Goal: Task Accomplishment & Management: Complete application form

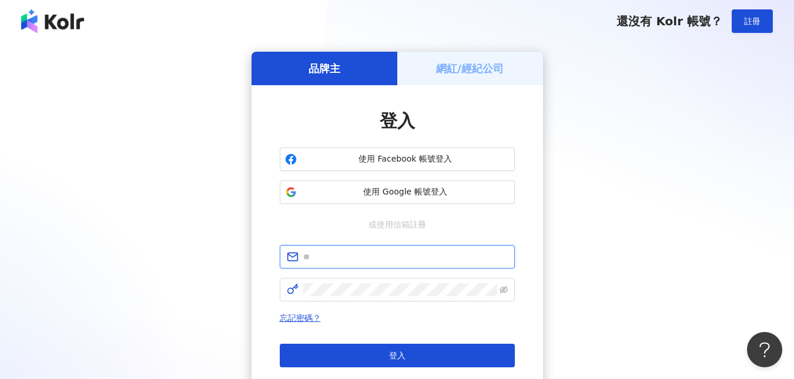
type input "**********"
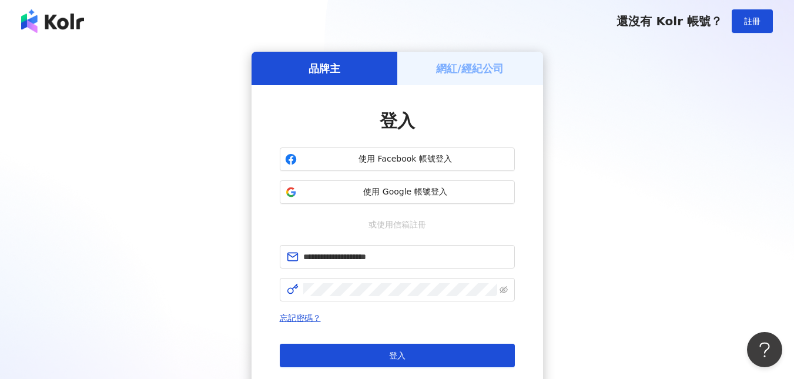
drag, startPoint x: 489, startPoint y: 58, endPoint x: 473, endPoint y: 75, distance: 23.7
click at [489, 58] on div "網紅/經紀公司" at bounding box center [470, 69] width 146 height 34
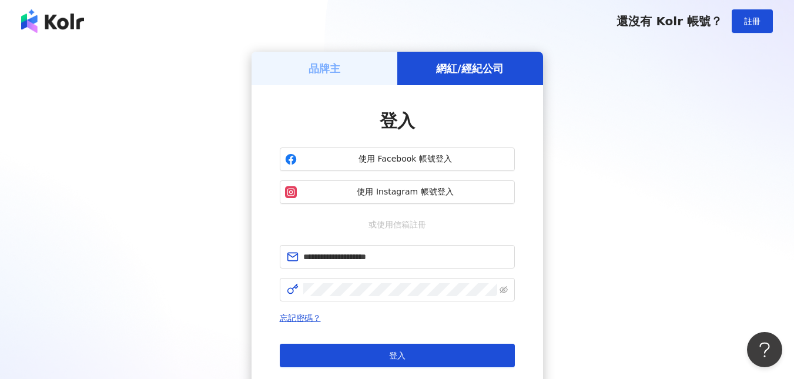
click at [483, 65] on h5 "網紅/經紀公司" at bounding box center [470, 68] width 68 height 15
click at [419, 190] on span "使用 Instagram 帳號登入" at bounding box center [406, 192] width 208 height 12
click at [402, 190] on span "使用 Instagram 帳號登入" at bounding box center [406, 192] width 208 height 12
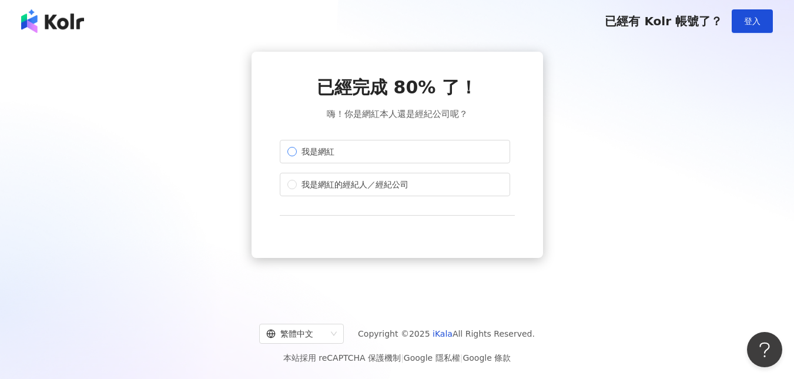
click at [305, 148] on span "我是網紅" at bounding box center [318, 151] width 42 height 13
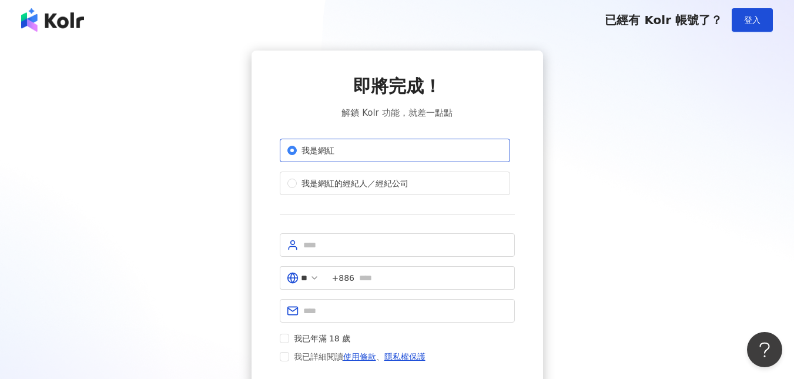
scroll to position [140, 0]
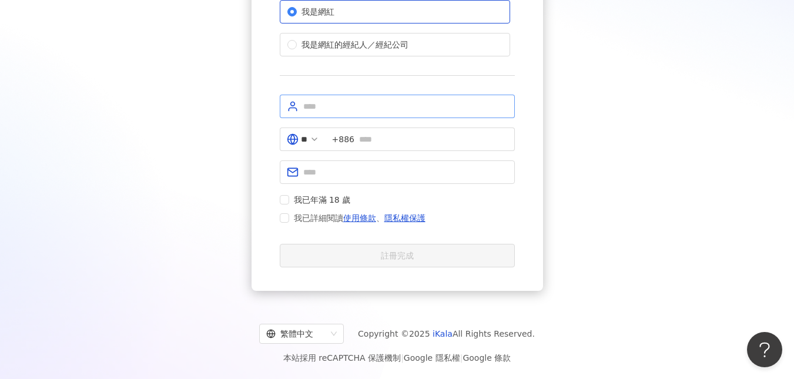
click at [346, 114] on span at bounding box center [397, 107] width 235 height 24
click at [345, 113] on span at bounding box center [397, 107] width 235 height 24
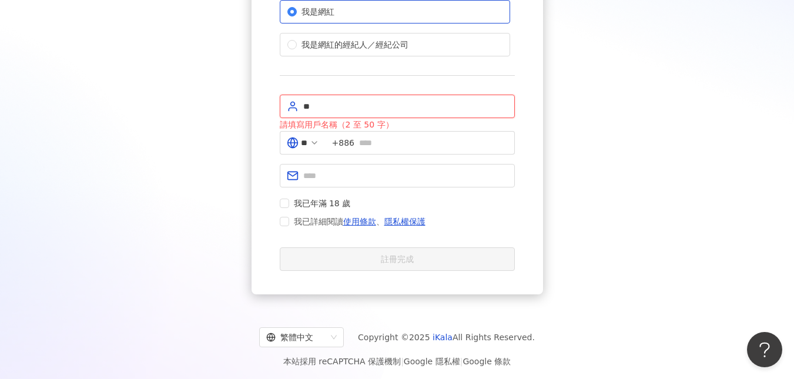
type input "*"
type input "******"
click at [393, 142] on input "text" at bounding box center [433, 142] width 149 height 13
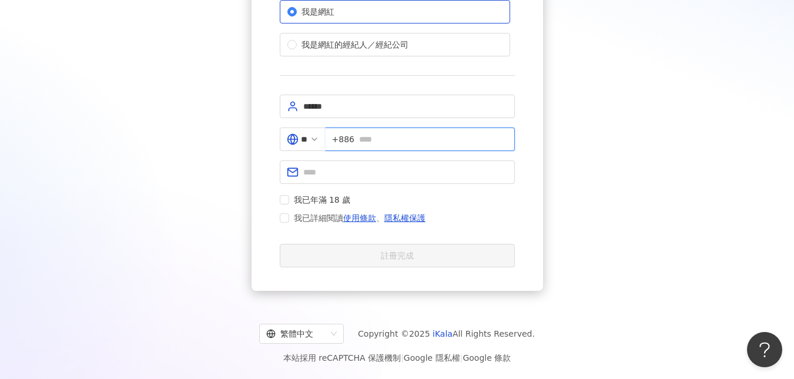
type input "**********"
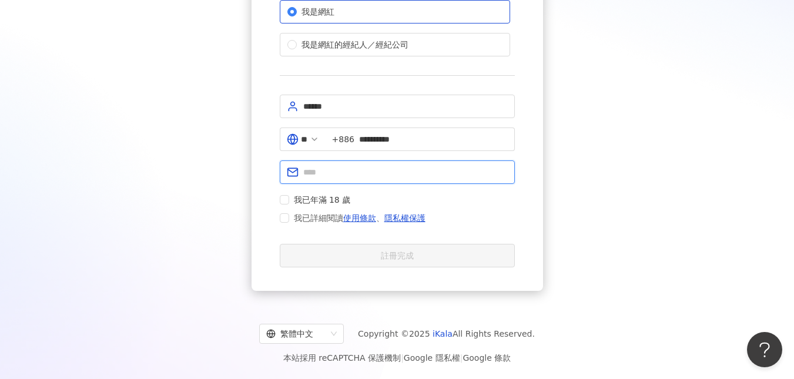
click at [373, 169] on input "text" at bounding box center [405, 172] width 205 height 13
type input "**********"
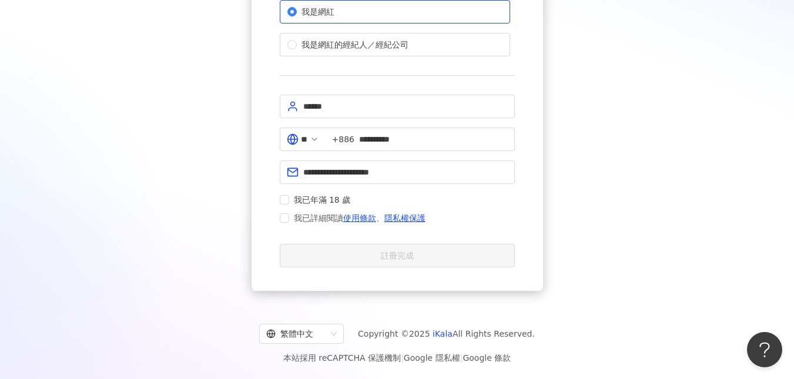
click at [280, 207] on div "我已年滿 18 歲 我已詳細閱讀 使用條款 、 隱私權保護" at bounding box center [355, 209] width 151 height 32
click at [362, 216] on link "使用條款" at bounding box center [359, 217] width 33 height 9
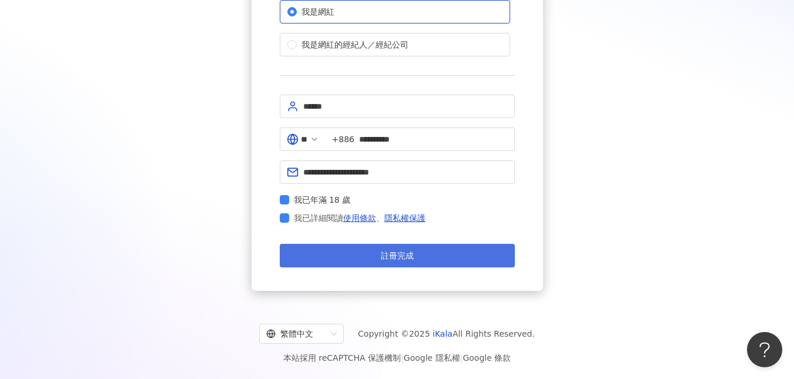
click at [385, 249] on button "註冊完成" at bounding box center [397, 256] width 235 height 24
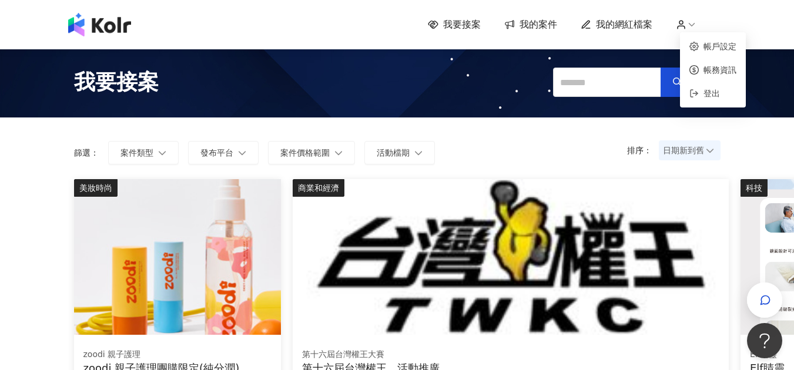
click at [695, 24] on icon at bounding box center [692, 24] width 11 height 11
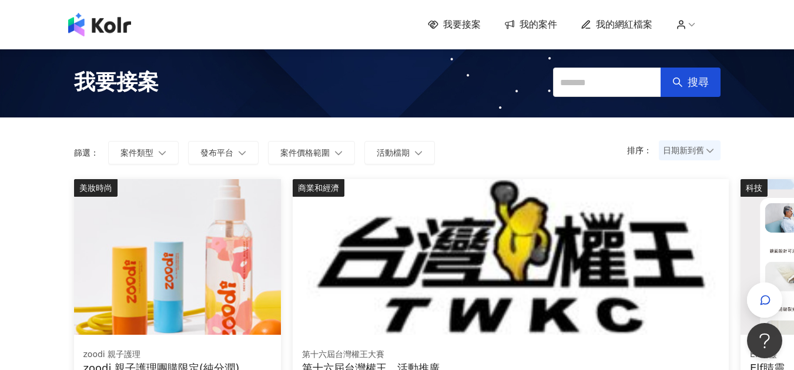
click at [695, 18] on div "我要接案 我的案件 我的網紅檔案" at bounding box center [397, 25] width 670 height 24
click at [694, 22] on icon at bounding box center [692, 24] width 11 height 11
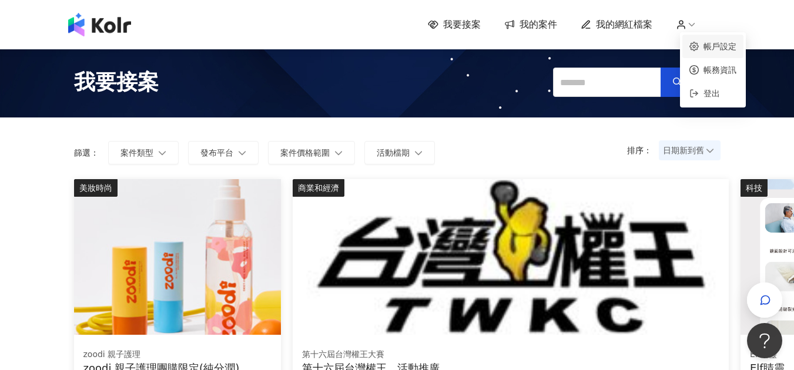
click at [704, 43] on link "帳戶設定" at bounding box center [720, 46] width 33 height 9
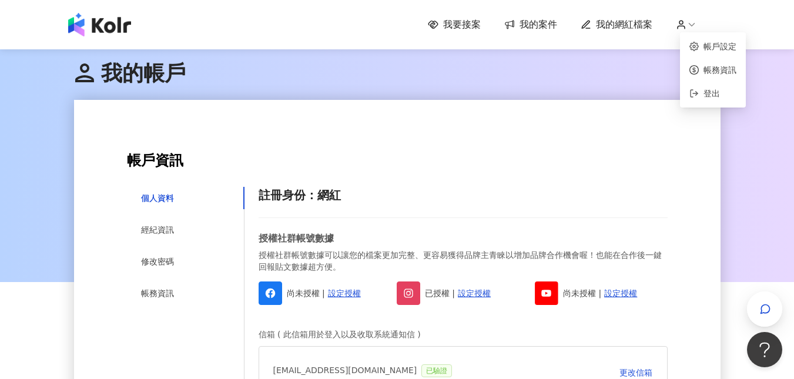
click at [687, 23] on icon at bounding box center [681, 24] width 11 height 11
click at [717, 70] on link "帳務資訊" at bounding box center [720, 69] width 33 height 9
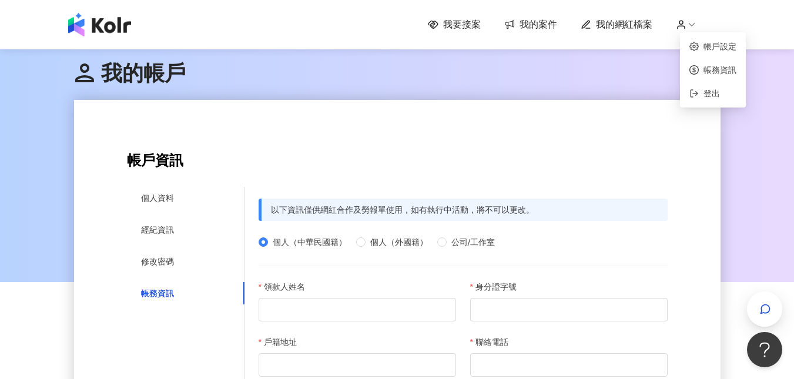
click at [683, 24] on circle at bounding box center [682, 23] width 4 height 4
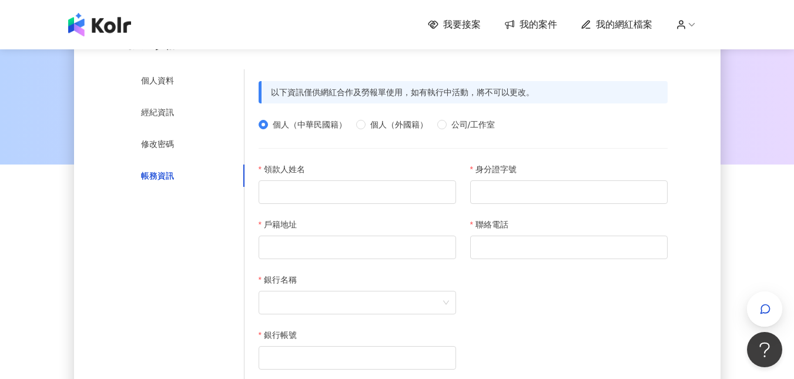
scroll to position [176, 0]
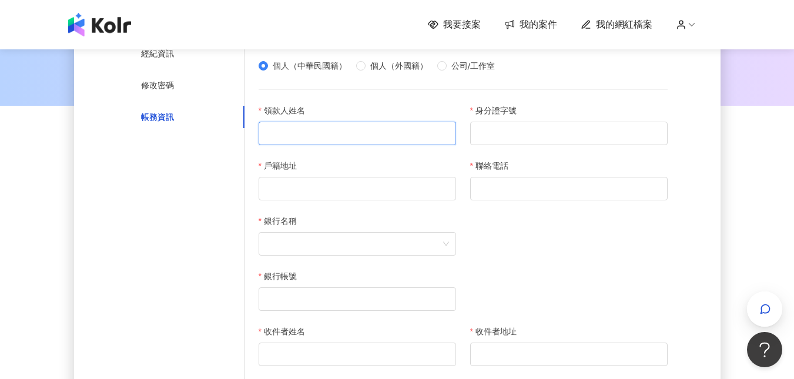
click at [338, 133] on input "領款人姓名" at bounding box center [358, 134] width 198 height 24
type input "***"
type input "**********"
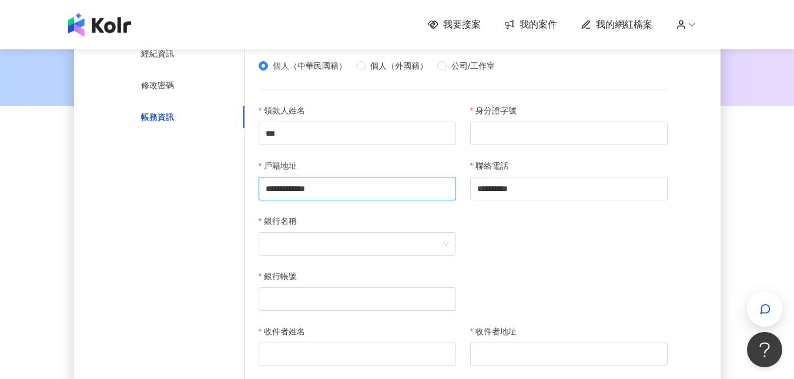
drag, startPoint x: 375, startPoint y: 188, endPoint x: 189, endPoint y: 181, distance: 185.3
type input "**********"
click at [485, 131] on input "身分證字號" at bounding box center [569, 134] width 198 height 24
type input "**********"
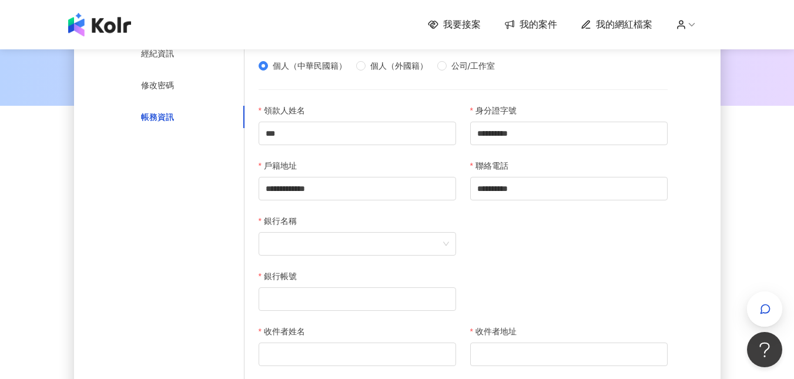
click at [464, 243] on div at bounding box center [569, 242] width 212 height 55
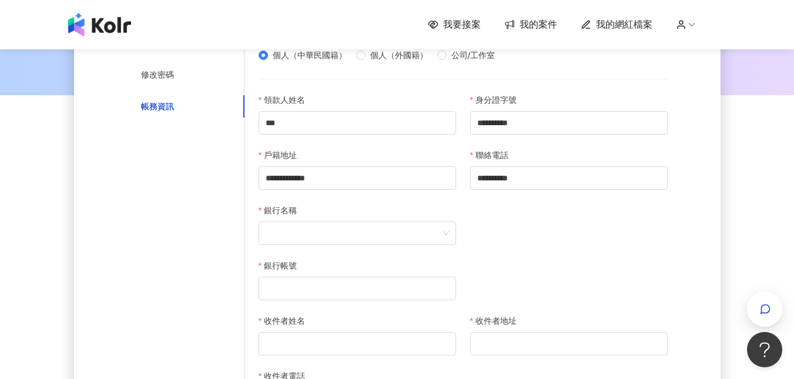
scroll to position [118, 0]
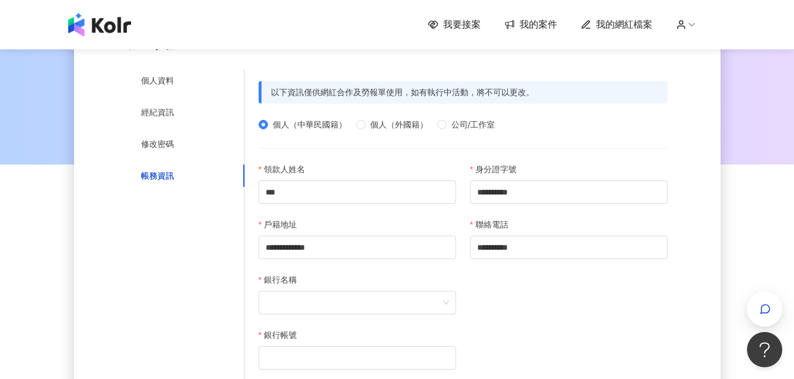
click at [624, 18] on span "我的網紅檔案" at bounding box center [624, 24] width 56 height 13
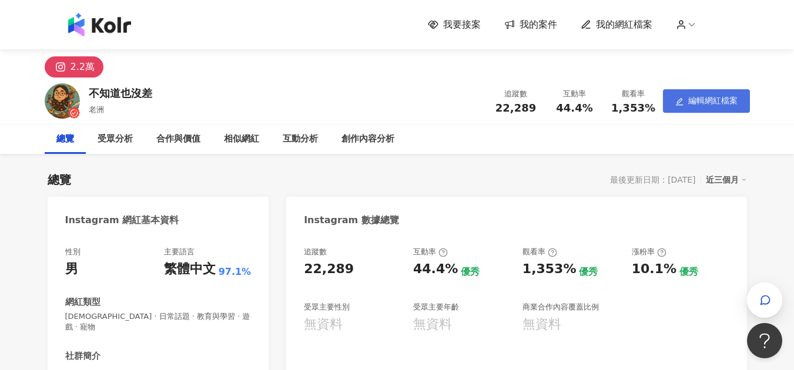
click at [668, 102] on button "編輯網紅檔案" at bounding box center [706, 101] width 87 height 24
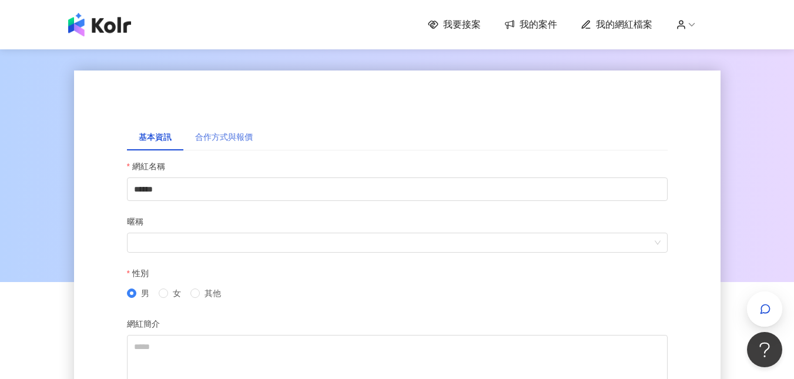
click at [254, 141] on div "合作方式與報價" at bounding box center [223, 136] width 81 height 27
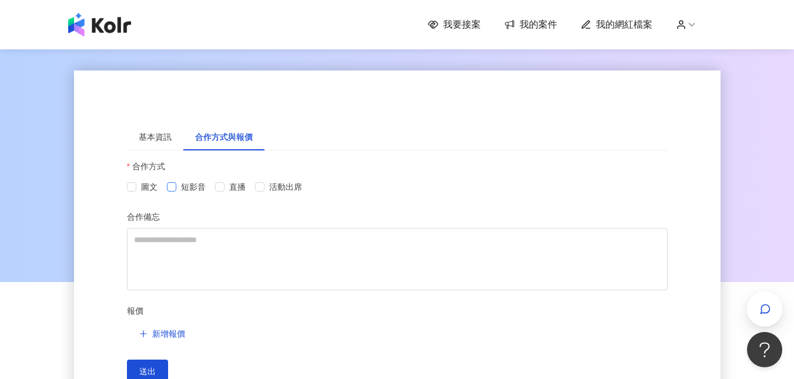
click at [178, 186] on span "短影音" at bounding box center [193, 186] width 34 height 13
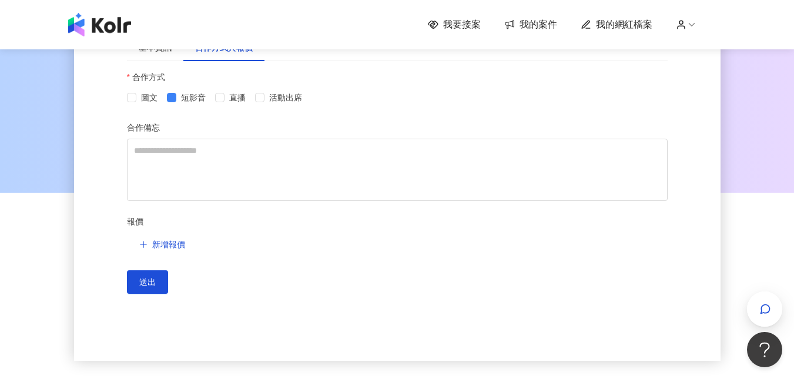
scroll to position [118, 0]
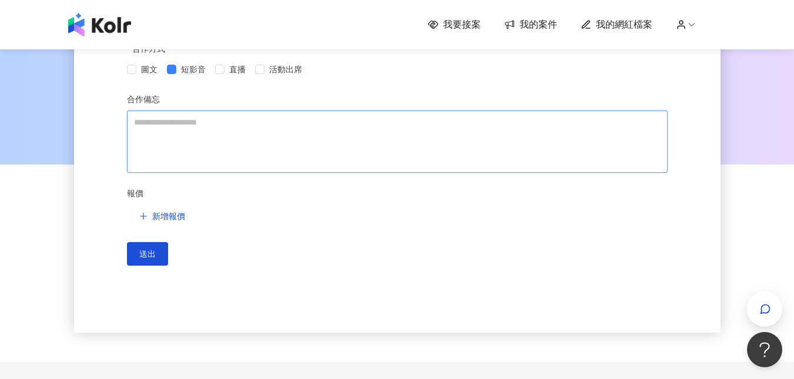
click at [406, 127] on textarea "合作備忘" at bounding box center [397, 142] width 541 height 62
click at [702, 26] on div "我要接案 我的案件 我的網紅檔案" at bounding box center [574, 24] width 293 height 13
click at [686, 27] on icon at bounding box center [681, 24] width 11 height 11
click at [720, 51] on link "帳戶設定" at bounding box center [720, 46] width 33 height 9
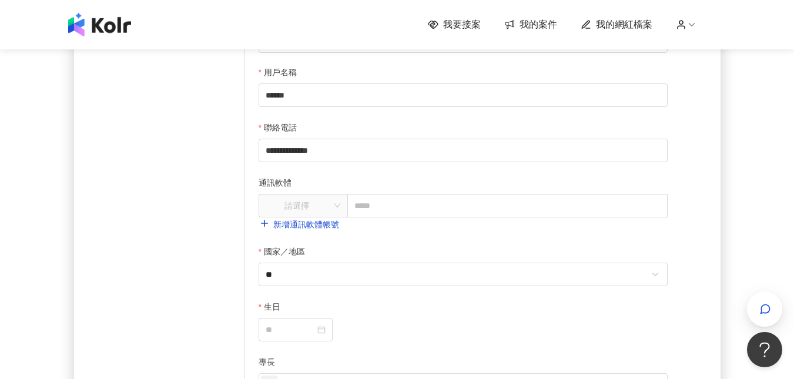
scroll to position [353, 0]
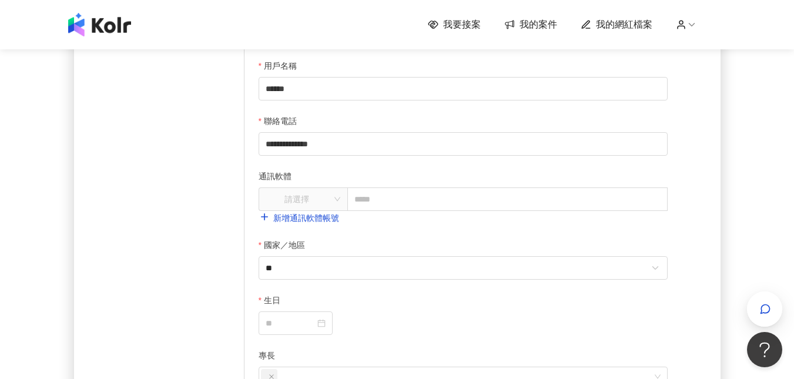
click at [470, 27] on span "我要接案" at bounding box center [462, 24] width 38 height 13
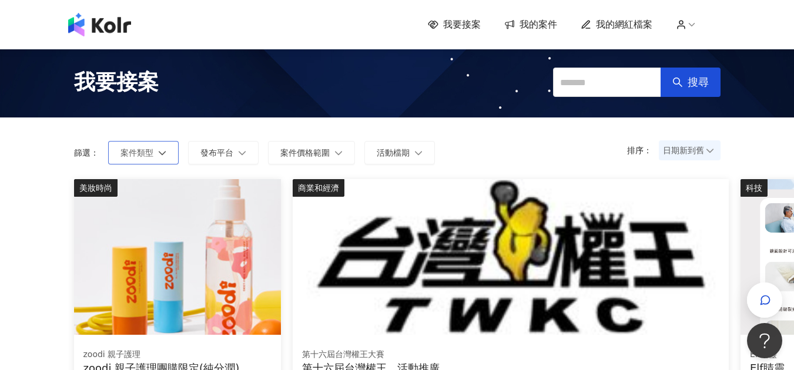
click at [172, 144] on button "案件類型" at bounding box center [143, 153] width 71 height 24
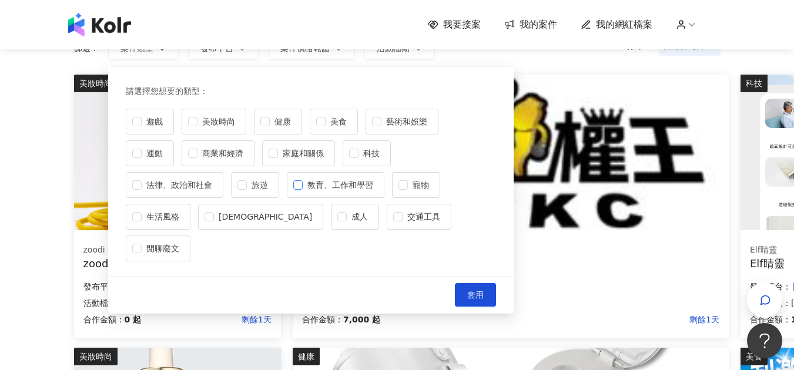
scroll to position [118, 0]
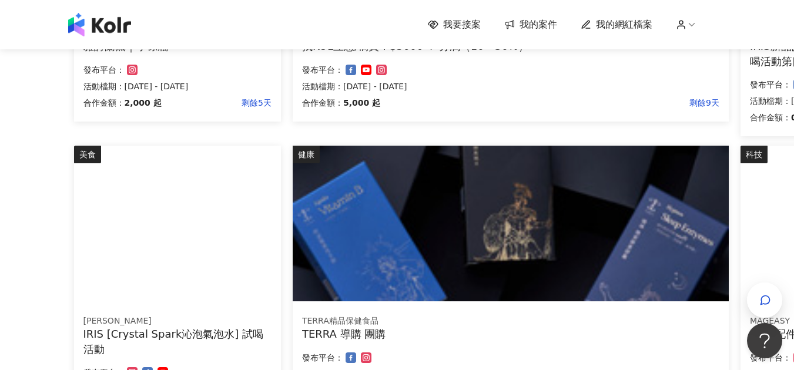
scroll to position [764, 0]
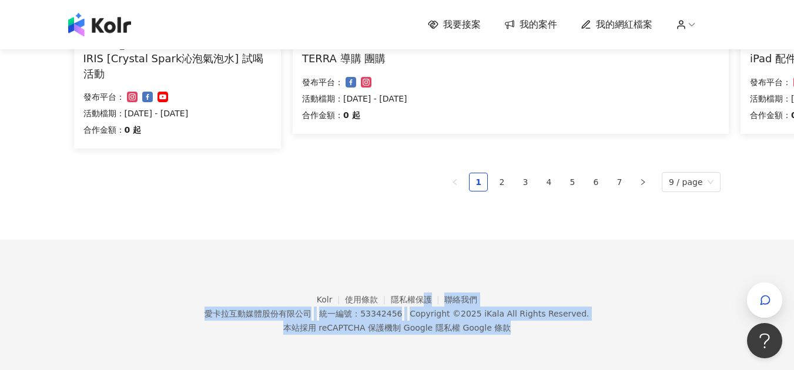
drag, startPoint x: 422, startPoint y: 369, endPoint x: 372, endPoint y: 315, distance: 73.6
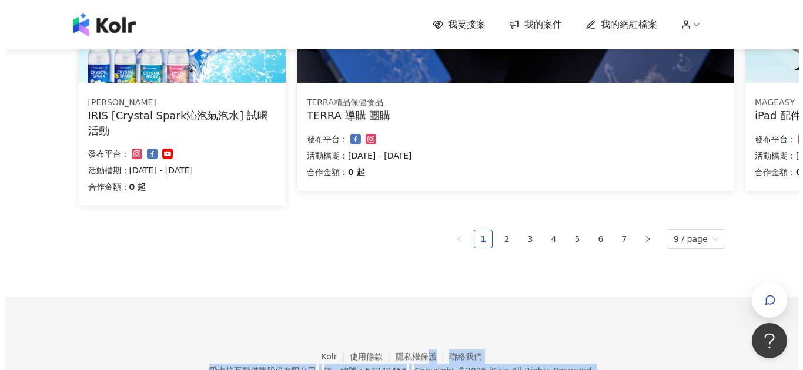
scroll to position [753, 0]
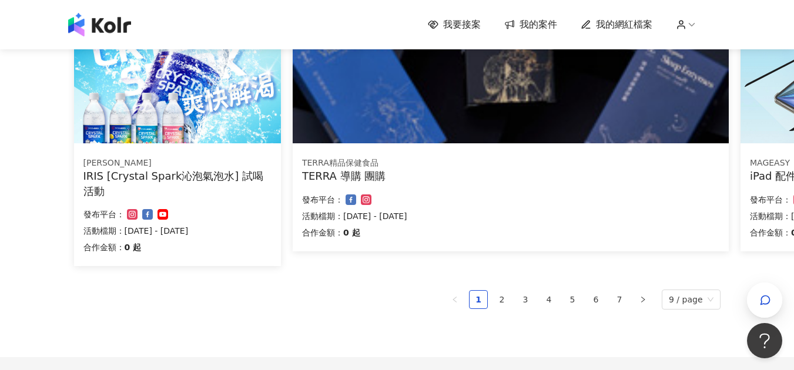
click at [300, 258] on div "健康 TERRA精品保健食品 TERRA 導購 團購 合作金額： 0 起 發布平台： 活動檔期：[DATE] - [DATE]" at bounding box center [511, 132] width 448 height 288
click at [234, 121] on img at bounding box center [177, 66] width 207 height 156
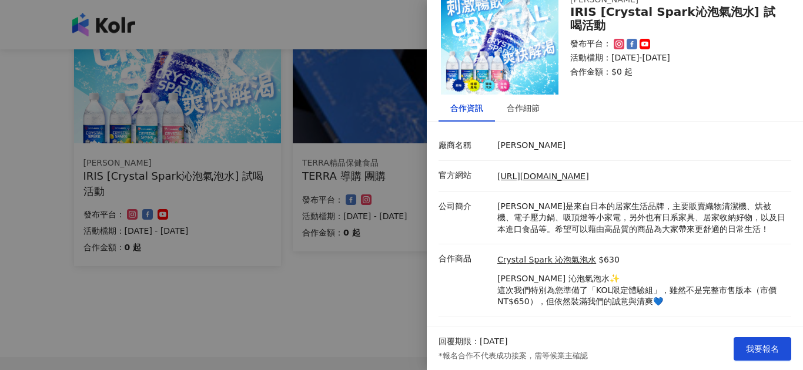
scroll to position [56, 0]
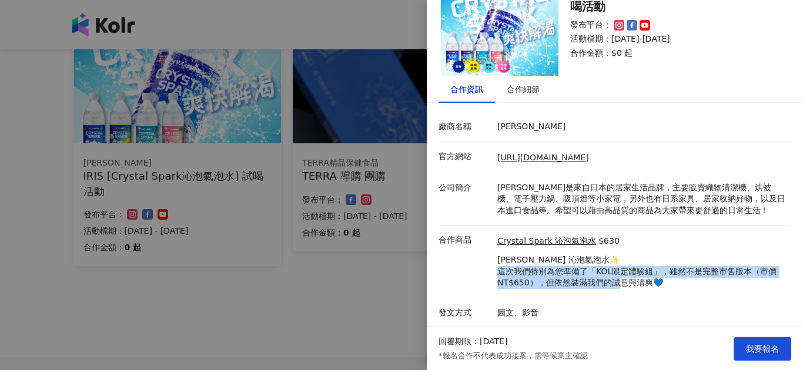
drag, startPoint x: 515, startPoint y: 271, endPoint x: 631, endPoint y: 282, distance: 116.9
click at [631, 282] on p "[PERSON_NAME] 沁泡氣泡水✨ 這次我們特別為您準備了「KOL限定體驗組」，雖然不是完整市售版本（市價 NT$650），但依然裝滿我們的誠意與清爽💙" at bounding box center [641, 272] width 288 height 35
drag, startPoint x: 646, startPoint y: 282, endPoint x: 566, endPoint y: 276, distance: 79.6
click at [566, 276] on p "[PERSON_NAME] 沁泡氣泡水✨ 這次我們特別為您準備了「KOL限定體驗組」，雖然不是完整市售版本（市價 NT$650），但依然裝滿我們的誠意與清爽💙" at bounding box center [641, 272] width 288 height 35
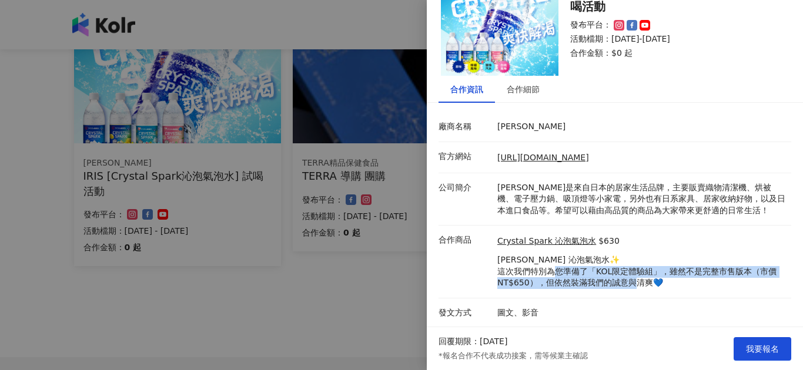
click at [567, 276] on p "[PERSON_NAME] 沁泡氣泡水✨ 這次我們特別為您準備了「KOL限定體驗組」，雖然不是完整市售版本（市價 NT$650），但依然裝滿我們的誠意與清爽💙" at bounding box center [641, 272] width 288 height 35
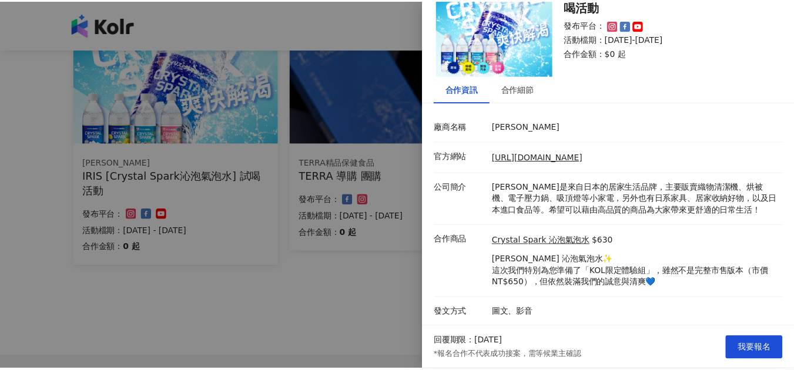
scroll to position [0, 0]
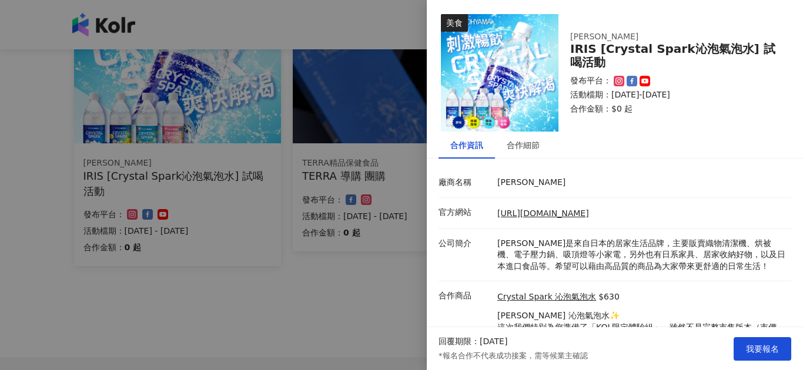
click at [331, 284] on div at bounding box center [401, 185] width 803 height 370
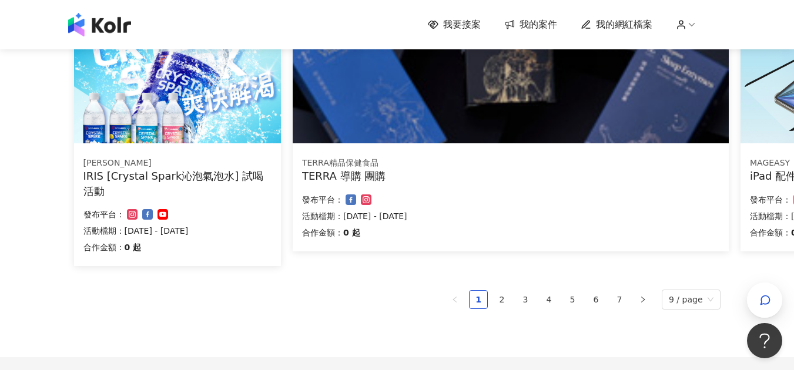
scroll to position [820, 0]
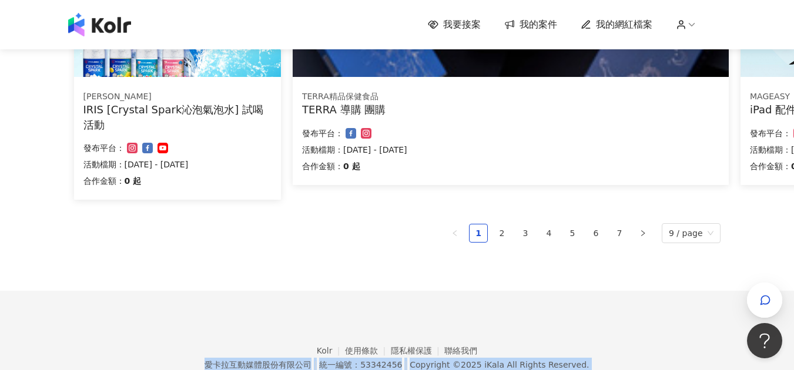
drag, startPoint x: 490, startPoint y: 370, endPoint x: 496, endPoint y: 372, distance: 6.7
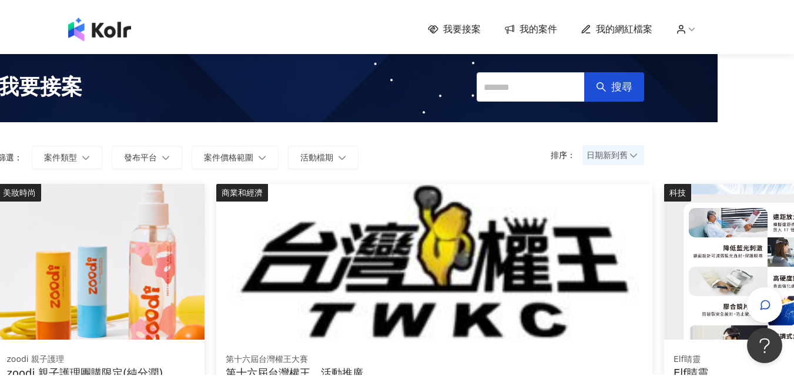
scroll to position [0, 0]
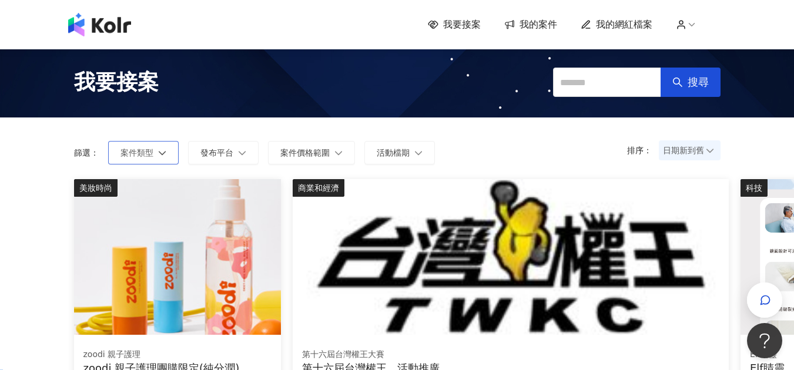
click at [155, 153] on button "案件類型" at bounding box center [143, 153] width 71 height 24
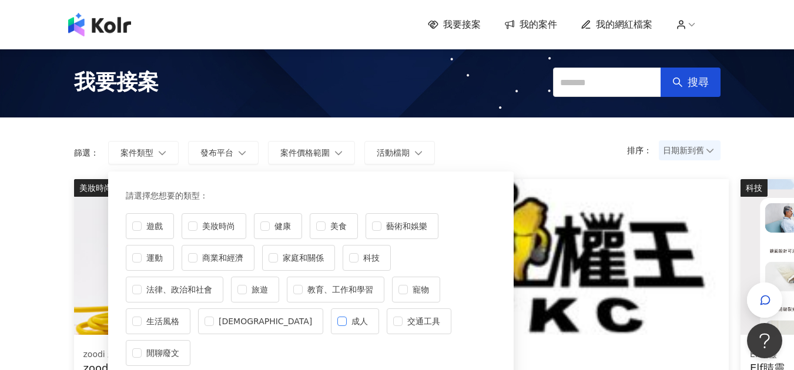
click at [347, 322] on span "成人" at bounding box center [360, 321] width 26 height 13
click at [347, 323] on span "成人" at bounding box center [360, 321] width 26 height 13
click at [315, 289] on span "教育、工作和學習" at bounding box center [340, 289] width 75 height 13
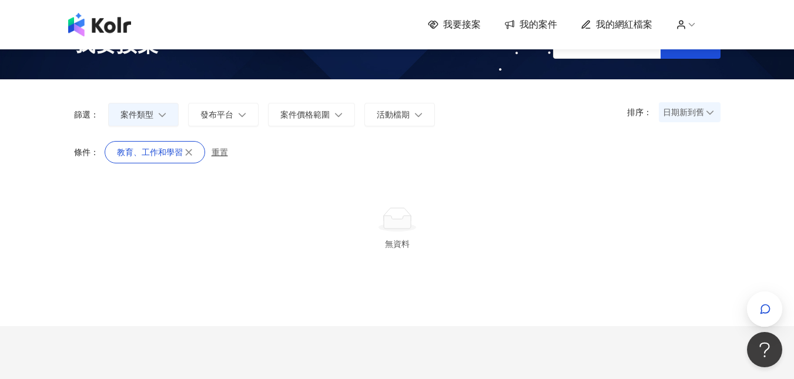
scroll to position [59, 0]
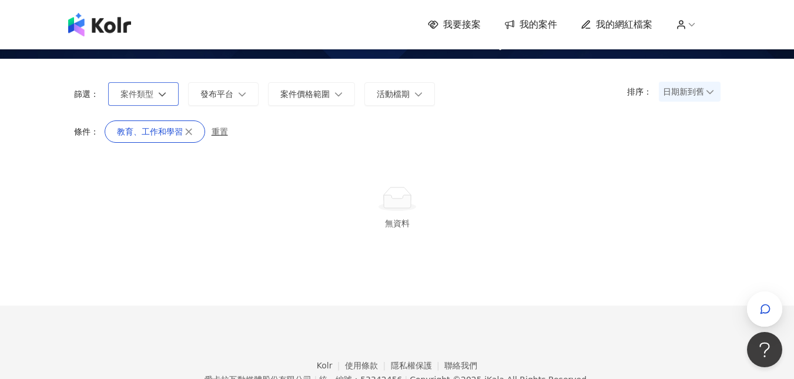
click at [158, 102] on button "案件類型" at bounding box center [143, 94] width 71 height 24
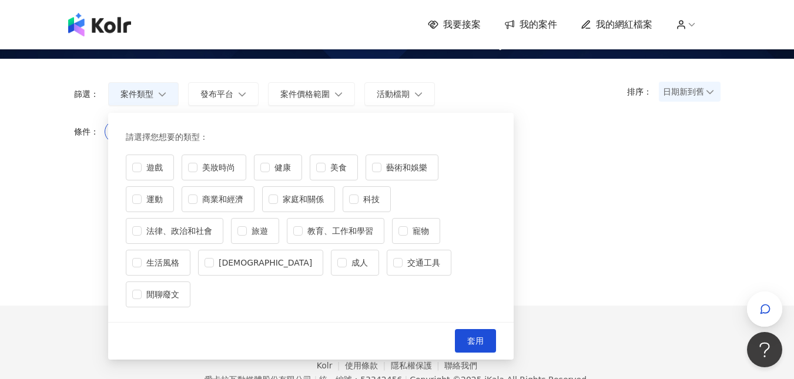
click at [490, 329] on button "套用" at bounding box center [475, 341] width 41 height 24
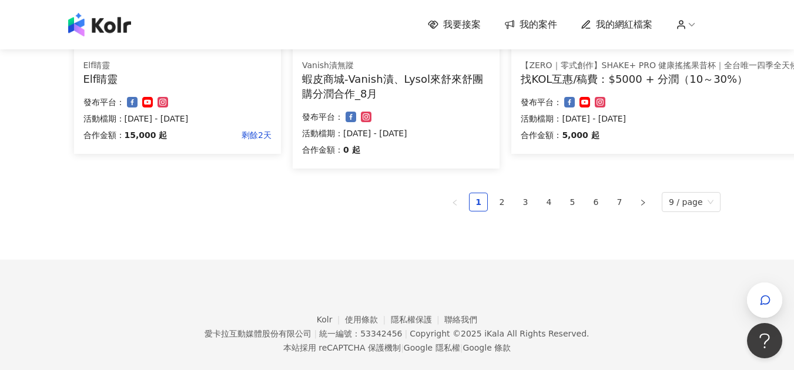
scroll to position [936, 0]
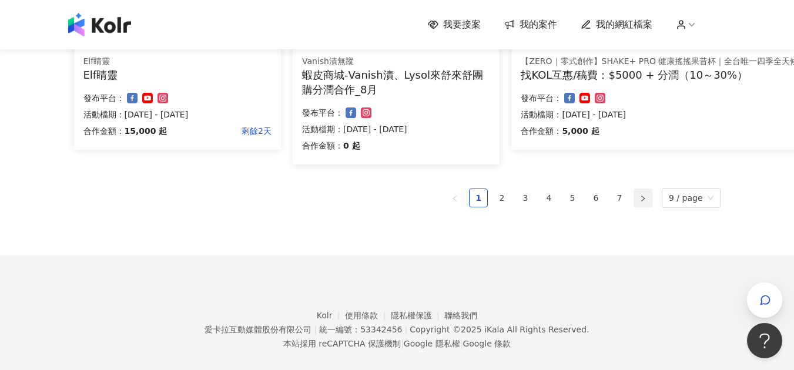
click at [653, 200] on button "button" at bounding box center [643, 198] width 19 height 19
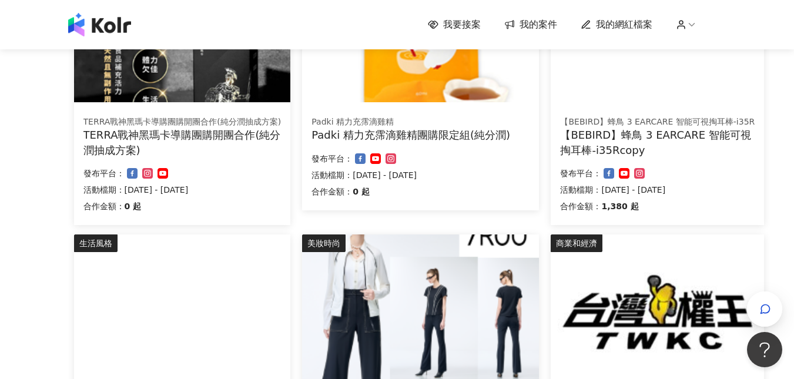
scroll to position [764, 0]
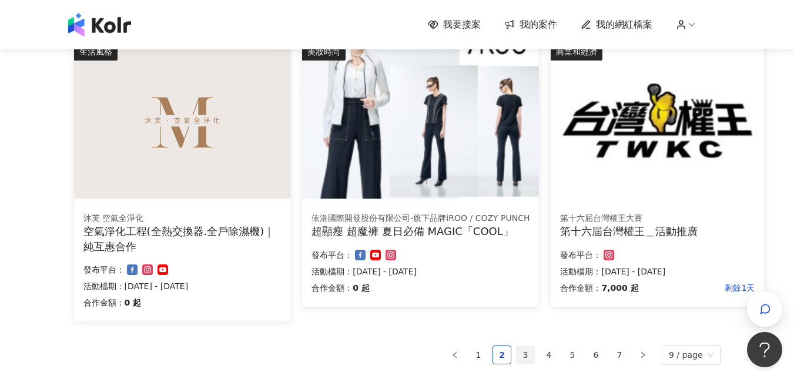
click at [531, 356] on link "3" at bounding box center [526, 355] width 18 height 18
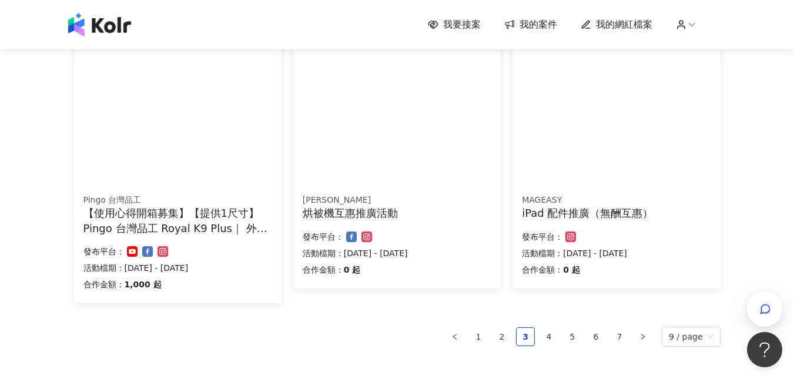
scroll to position [897, 0]
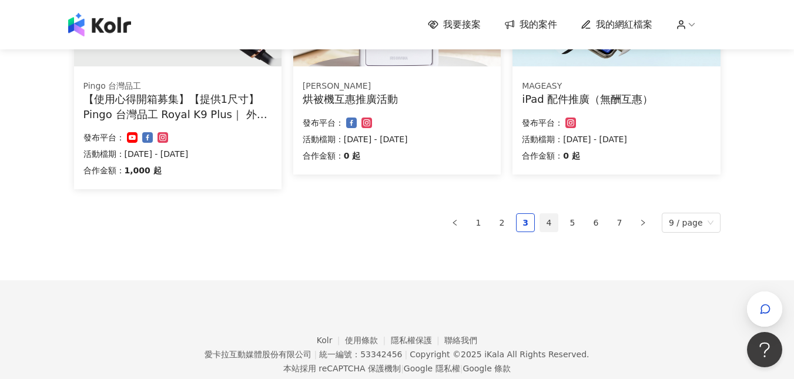
click at [556, 229] on link "4" at bounding box center [549, 223] width 18 height 18
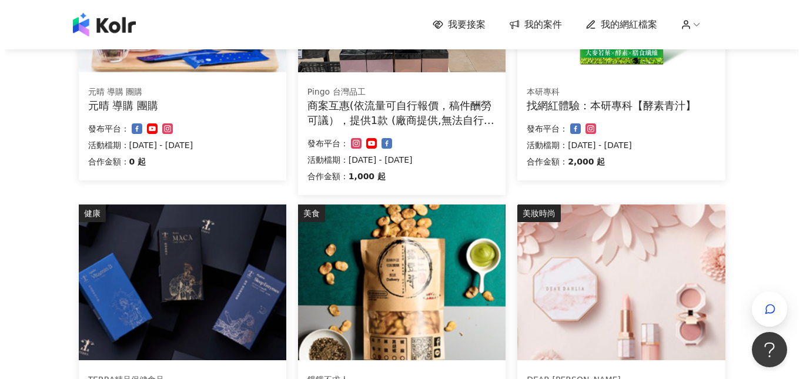
scroll to position [309, 0]
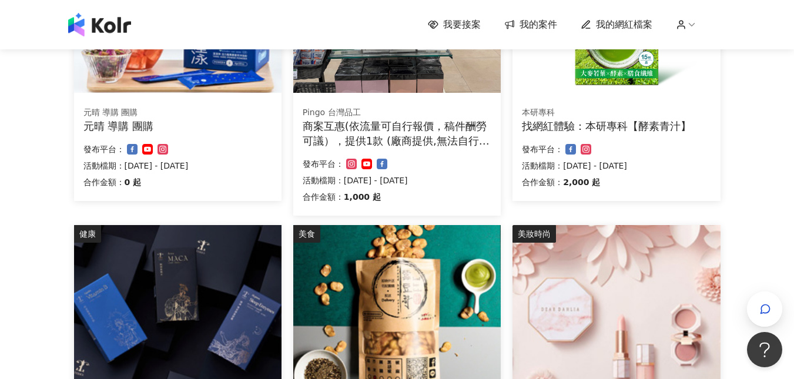
click at [643, 128] on div "找網紅體驗：本研專科【酵素青汁】" at bounding box center [616, 126] width 189 height 15
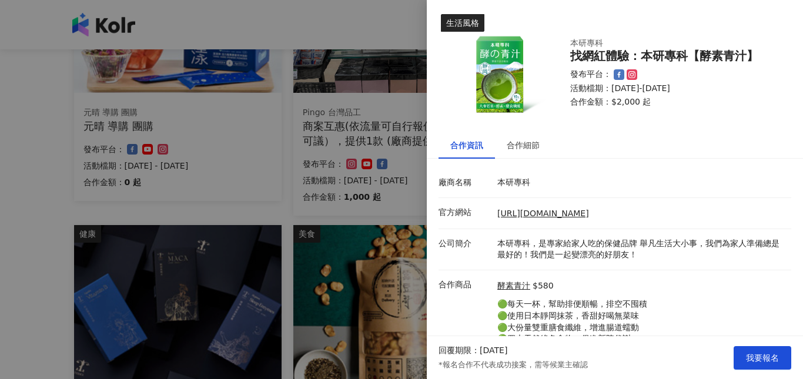
scroll to position [59, 0]
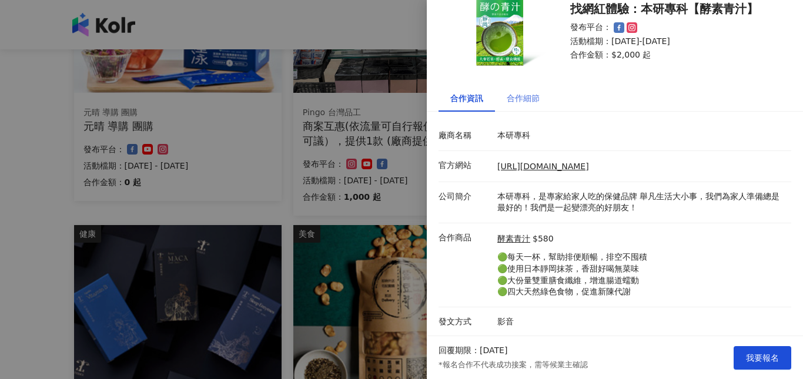
click at [533, 94] on div "合作細節" at bounding box center [523, 98] width 56 height 27
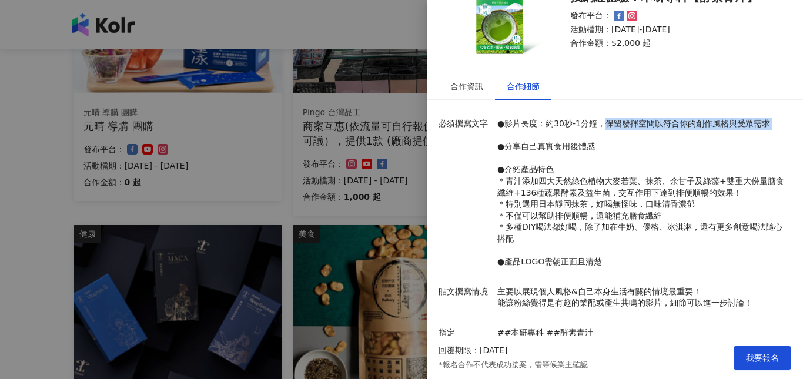
drag, startPoint x: 607, startPoint y: 127, endPoint x: 689, endPoint y: 136, distance: 82.8
click at [686, 135] on p "●影片長度：約30秒-1分鐘，保留發揮空間以符合你的創作風格與受眾需求 ●分享自己真實食用後體感 ●介紹產品特色 ＊青汁添加四大天然綠色植物大麥若葉、抹茶、余…" at bounding box center [641, 193] width 288 height 150
click at [691, 140] on p "●影片長度：約30秒-1分鐘，保留發揮空間以符合你的創作風格與受眾需求 ●分享自己真實食用後體感 ●介紹產品特色 ＊青汁添加四大天然綠色植物大麥若葉、抹茶、余…" at bounding box center [641, 193] width 288 height 150
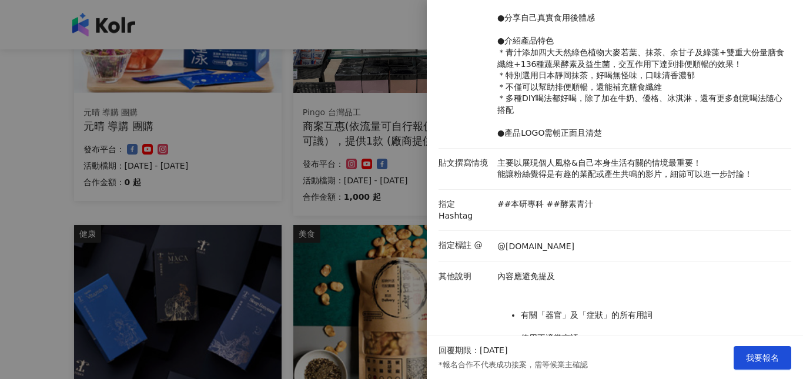
scroll to position [224, 0]
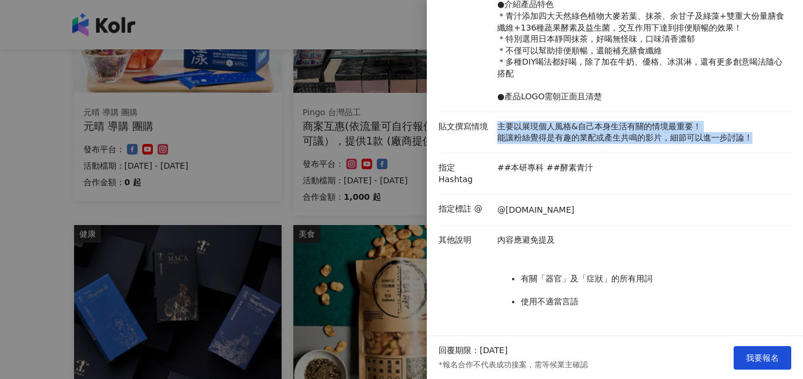
drag, startPoint x: 751, startPoint y: 139, endPoint x: 488, endPoint y: 122, distance: 263.9
click at [488, 122] on div "貼文撰寫情境 主要以展現個人風格&自己本身生活有關的情境最重要！ 能讓粉絲覺得是有趣的業配或產生共鳴的影片，細節可以進一步討論！" at bounding box center [612, 132] width 353 height 23
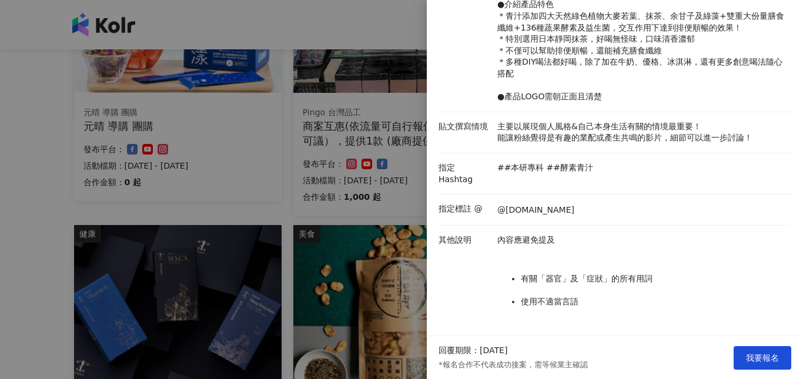
click at [647, 182] on li "指定 Hashtag ##本研專科 ##酵素青汁" at bounding box center [615, 173] width 353 height 41
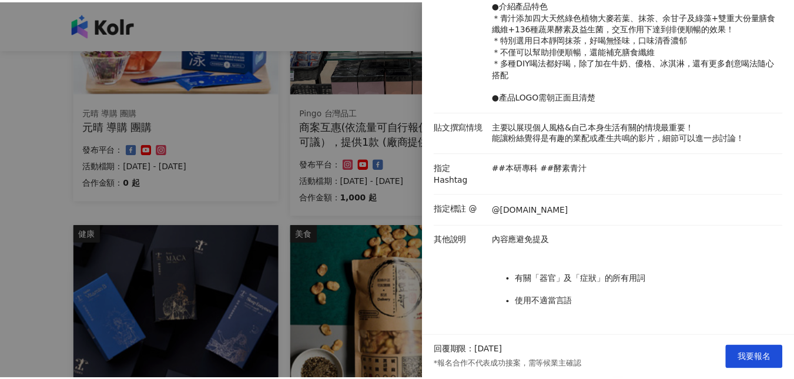
scroll to position [0, 0]
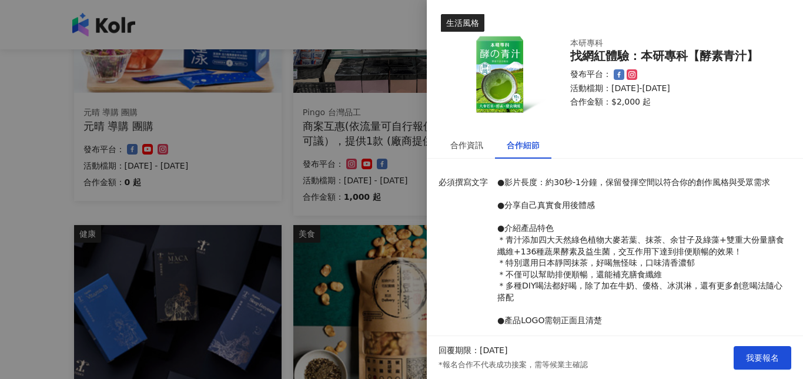
click at [286, 176] on div at bounding box center [401, 189] width 803 height 379
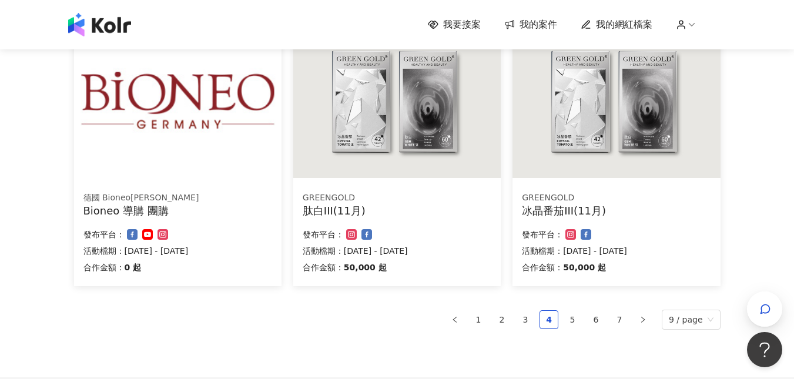
scroll to position [914, 0]
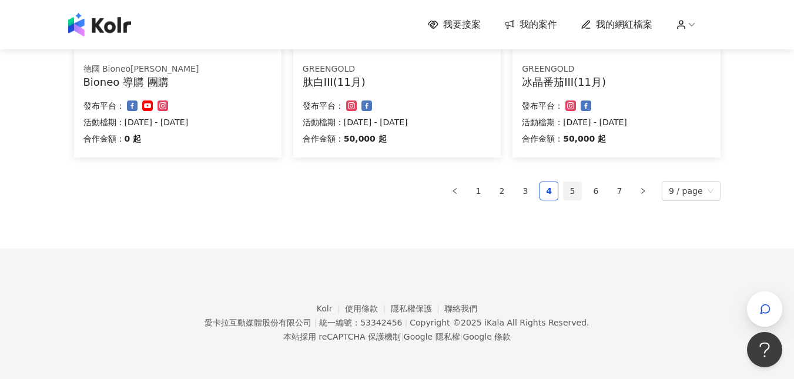
click at [578, 195] on link "5" at bounding box center [573, 191] width 18 height 18
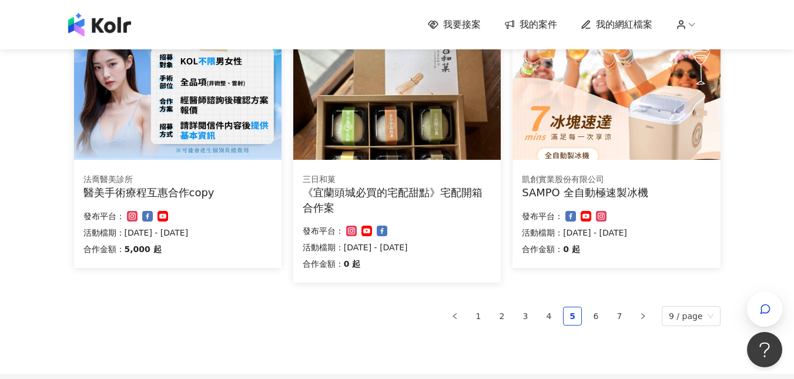
scroll to position [823, 0]
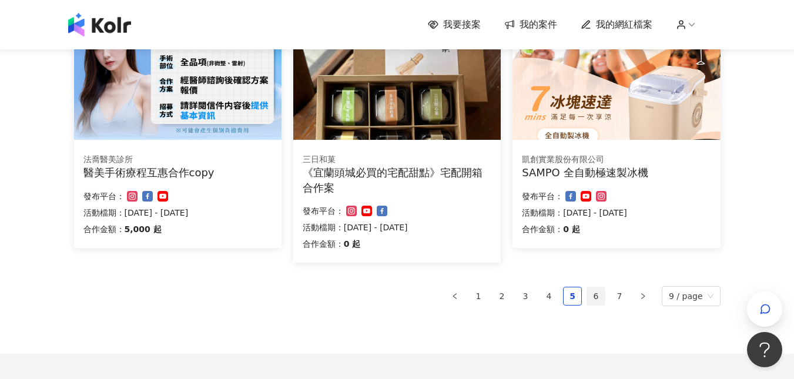
click at [598, 299] on link "6" at bounding box center [596, 296] width 18 height 18
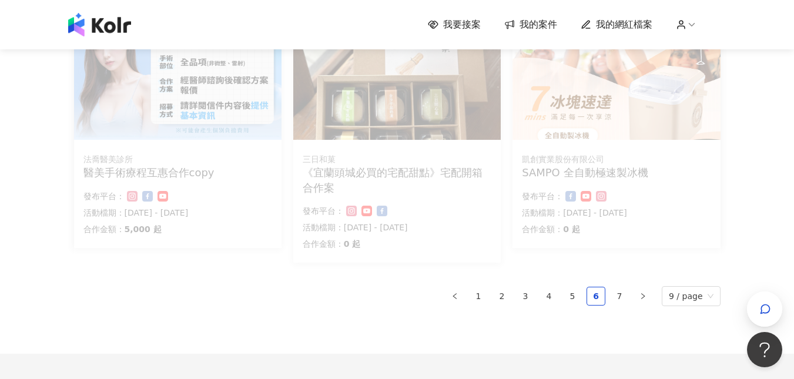
scroll to position [811, 0]
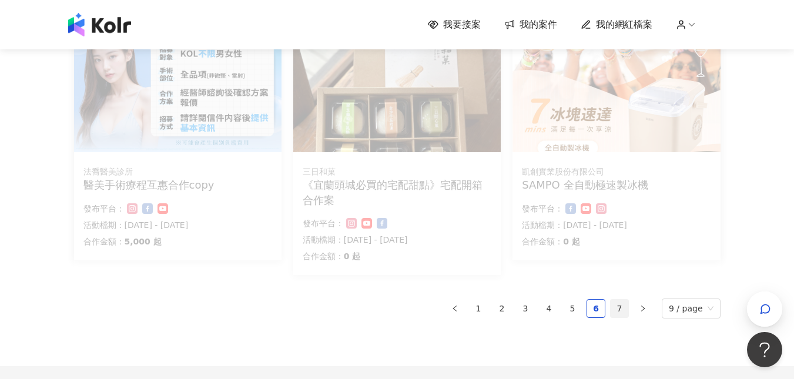
click at [626, 308] on link "7" at bounding box center [620, 309] width 18 height 18
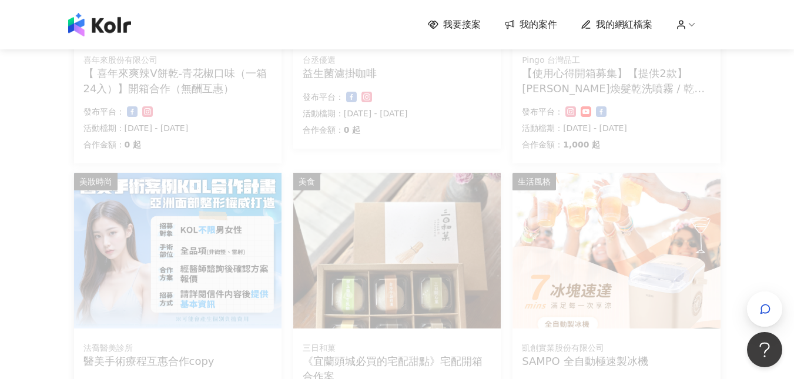
scroll to position [928, 0]
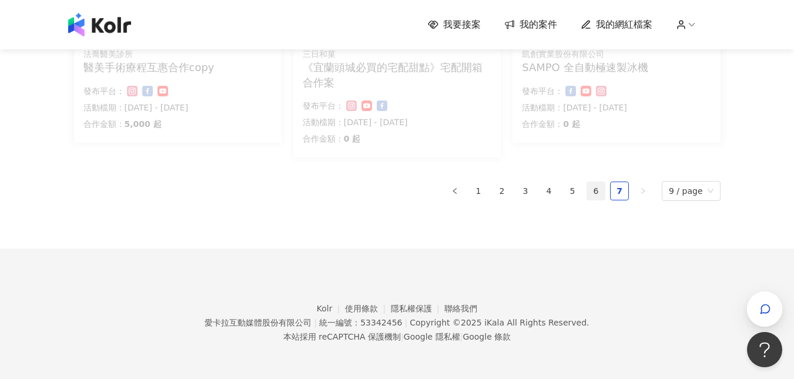
click at [604, 195] on link "6" at bounding box center [596, 191] width 18 height 18
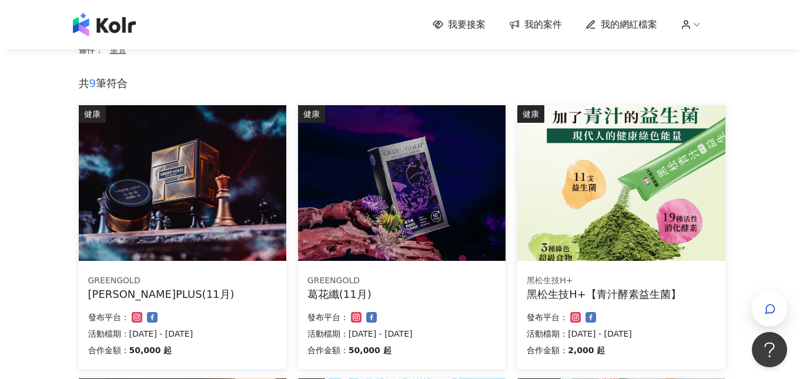
scroll to position [294, 0]
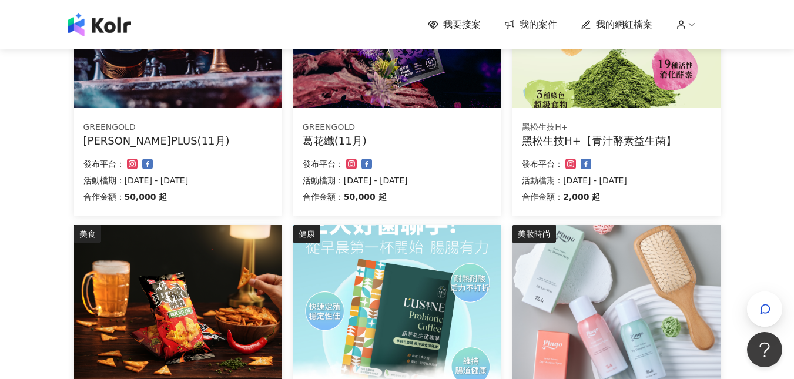
click at [625, 143] on div "黑松生技H+【青汁酵素益生菌】" at bounding box center [616, 140] width 189 height 15
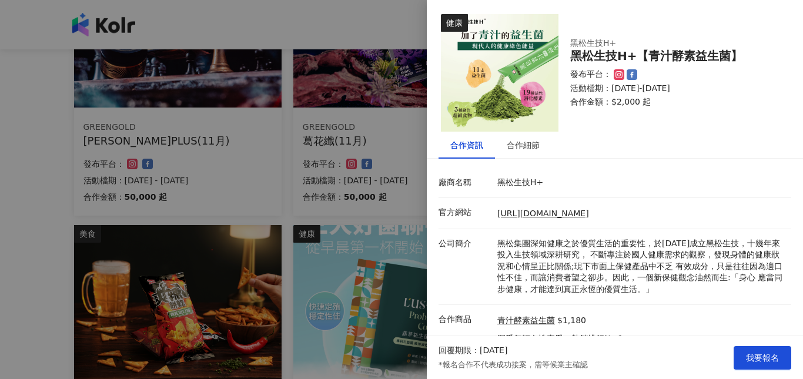
scroll to position [47, 0]
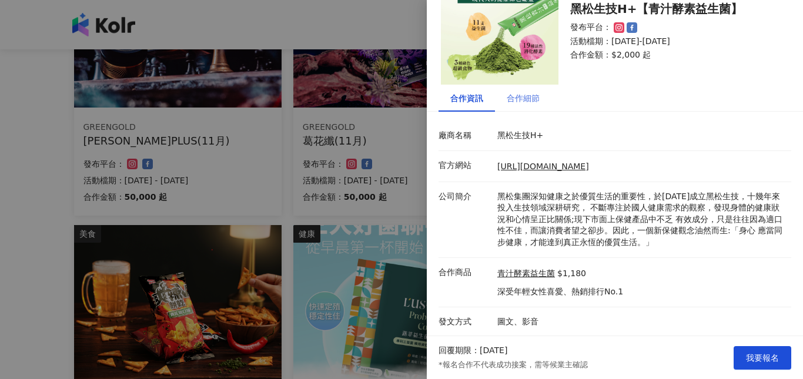
click at [533, 108] on div "合作細節" at bounding box center [523, 98] width 56 height 27
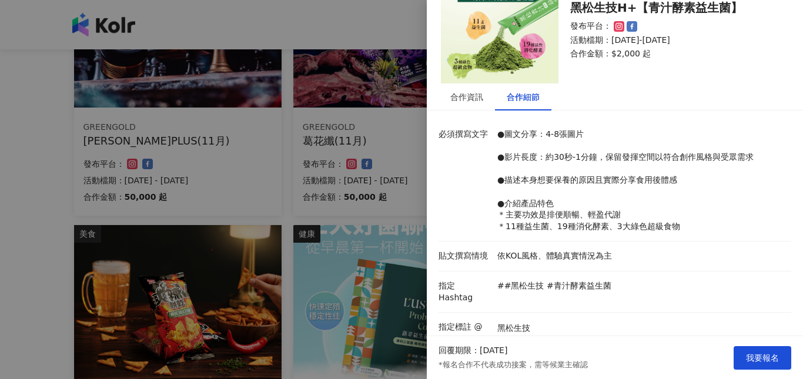
scroll to position [0, 0]
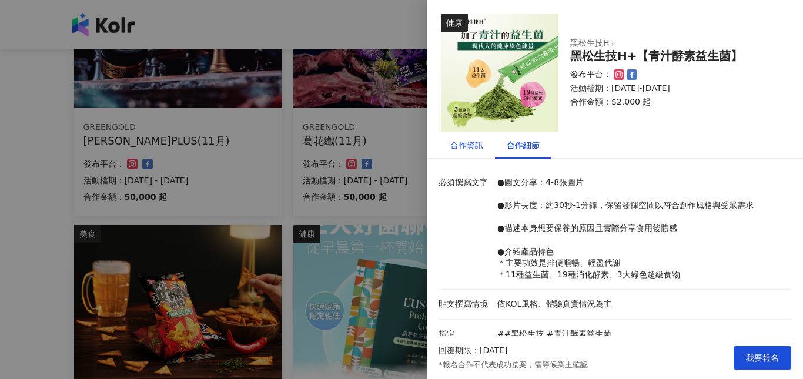
click at [476, 143] on div "合作資訊" at bounding box center [466, 145] width 33 height 13
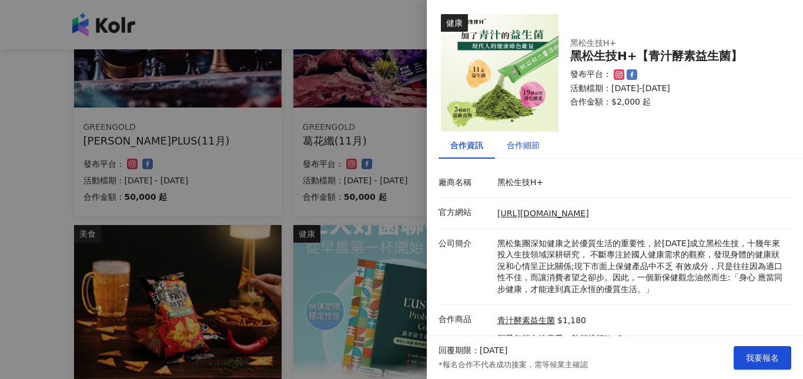
click at [522, 145] on div "合作細節" at bounding box center [523, 145] width 33 height 13
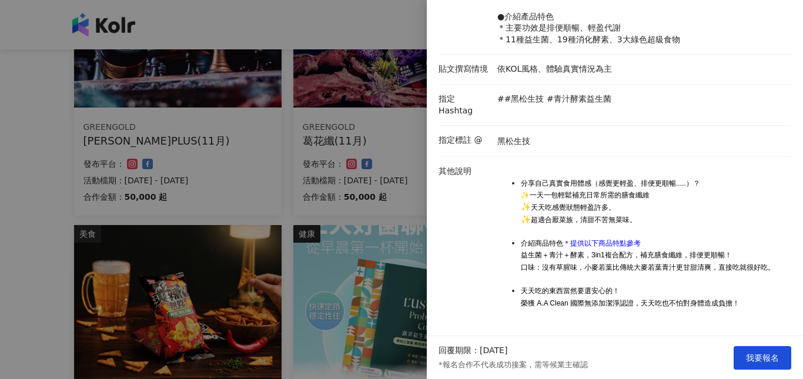
scroll to position [237, 0]
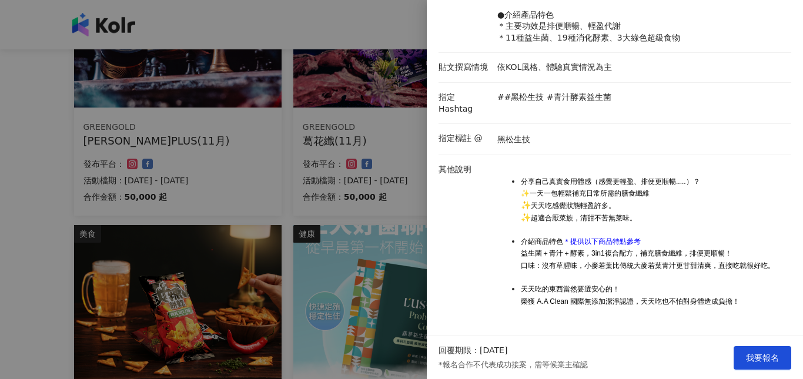
click at [0, 220] on div at bounding box center [401, 189] width 803 height 379
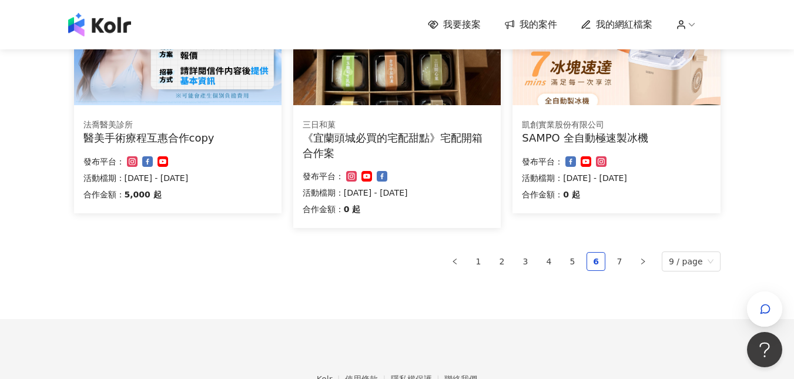
scroll to position [882, 0]
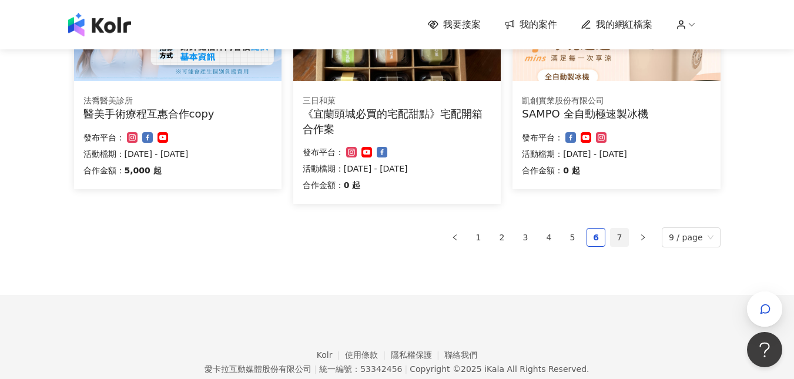
click at [623, 240] on link "7" at bounding box center [620, 238] width 18 height 18
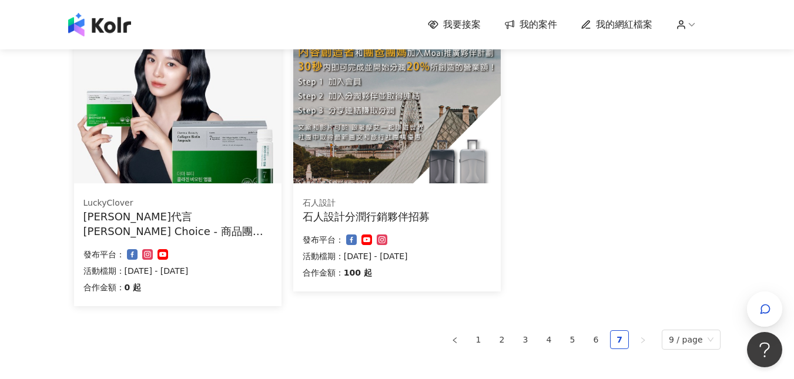
scroll to position [826, 0]
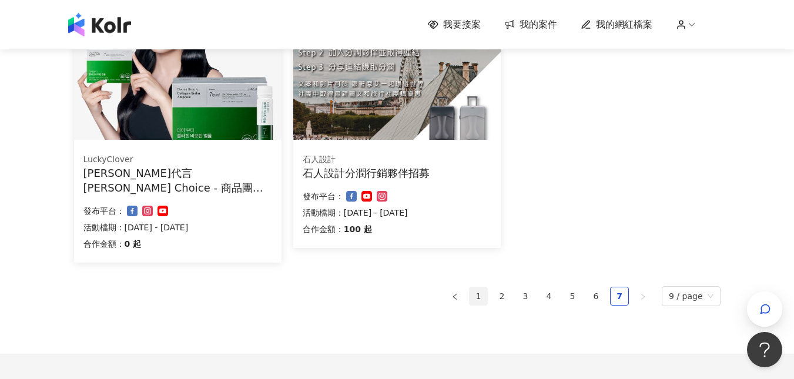
click at [484, 302] on link "1" at bounding box center [479, 296] width 18 height 18
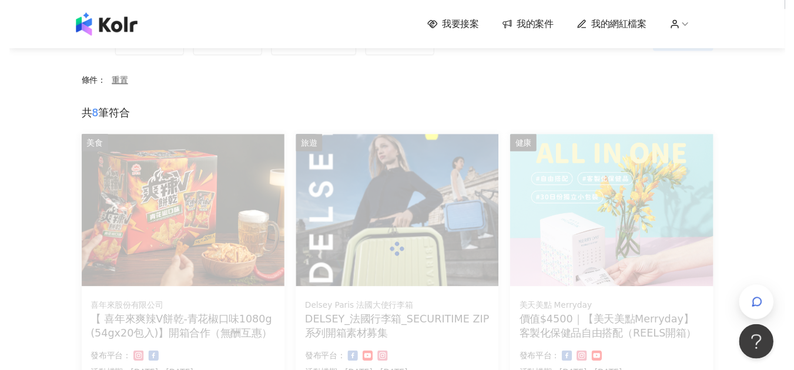
scroll to position [0, 0]
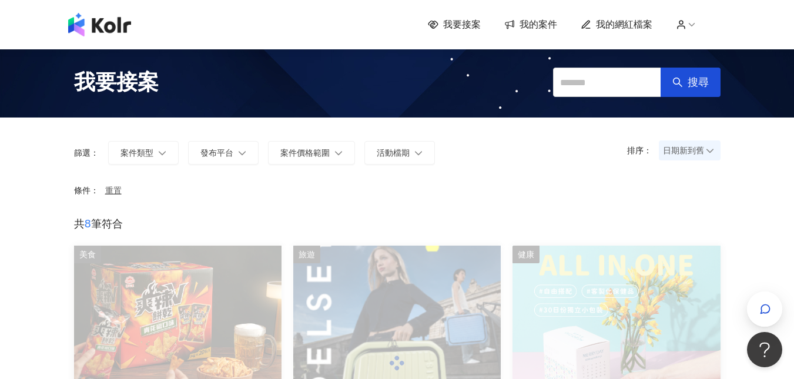
click at [633, 171] on div "排序： 日期新到舊 篩選： 案件類型 發布平台 案件價格範圍 活動檔期 清除 套用" at bounding box center [397, 149] width 670 height 62
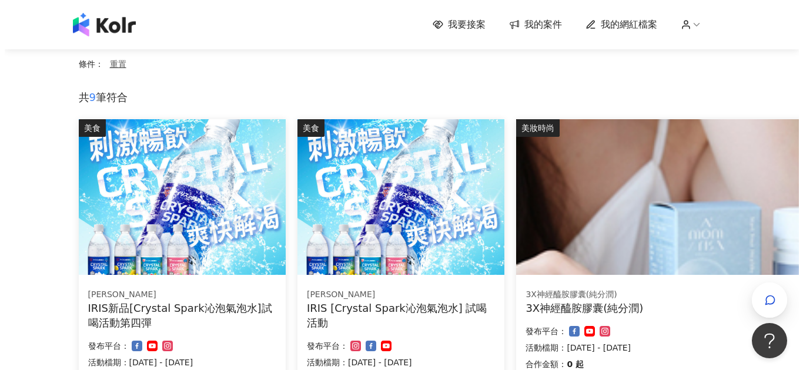
scroll to position [176, 0]
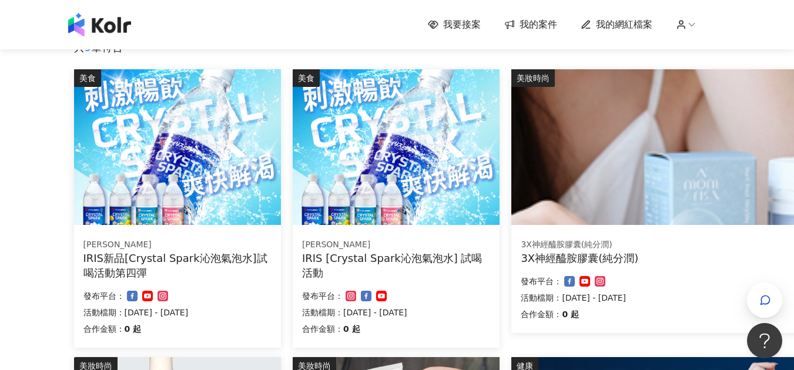
click at [224, 272] on div "IRIS新品[Crystal Spark沁泡氣泡水]試喝活動第四彈" at bounding box center [177, 265] width 188 height 29
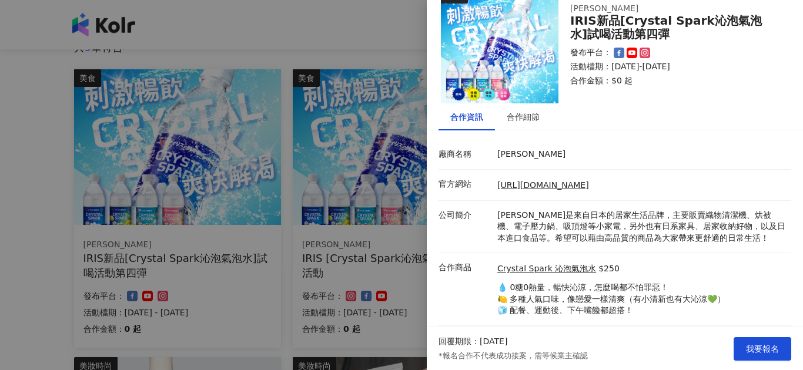
scroll to position [56, 0]
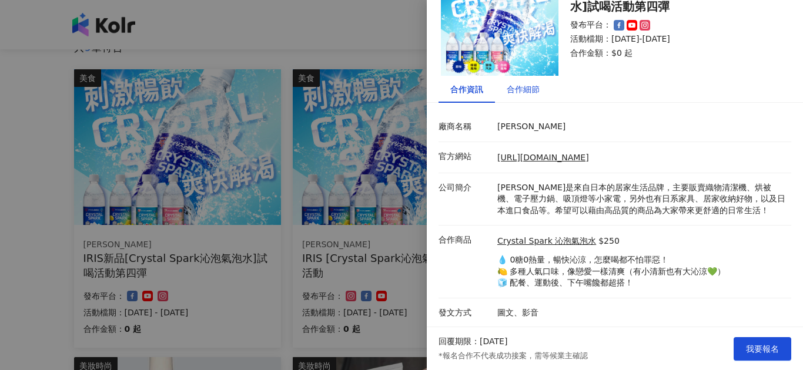
click at [529, 91] on div "合作細節" at bounding box center [523, 89] width 33 height 13
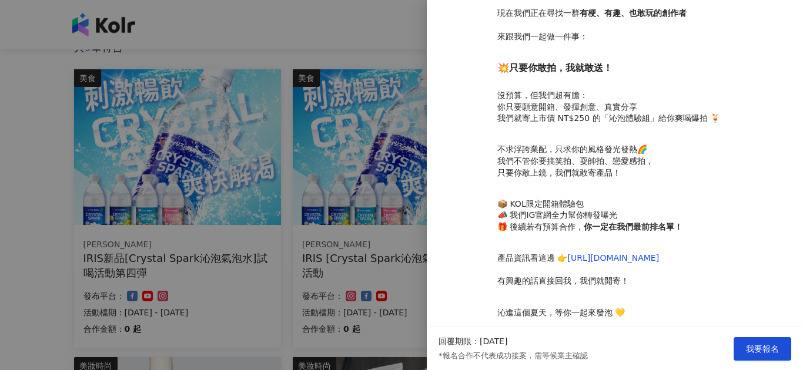
scroll to position [375, 0]
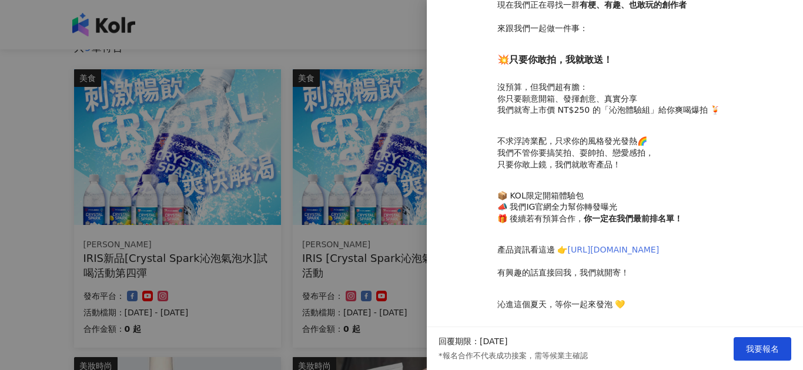
click at [644, 245] on link "[URL][DOMAIN_NAME]" at bounding box center [613, 249] width 92 height 9
click at [318, 51] on div at bounding box center [401, 185] width 803 height 370
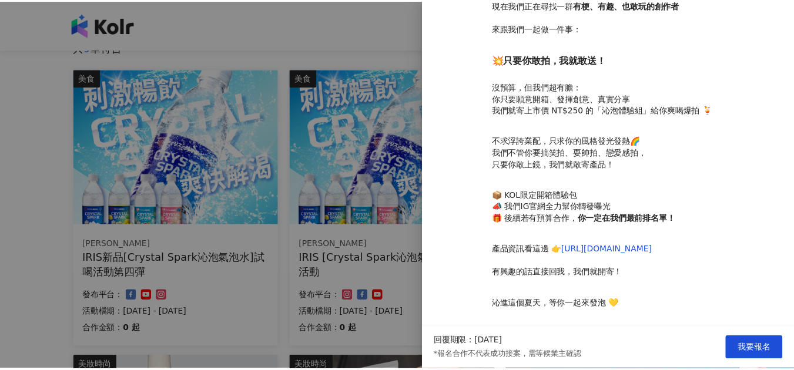
scroll to position [0, 0]
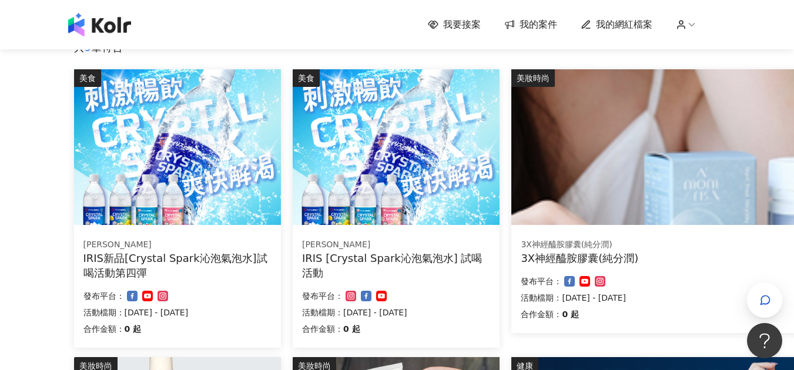
click at [121, 31] on img at bounding box center [99, 25] width 63 height 24
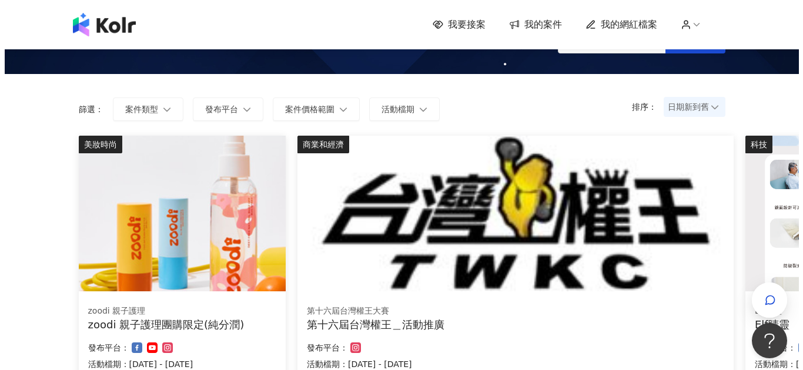
scroll to position [176, 0]
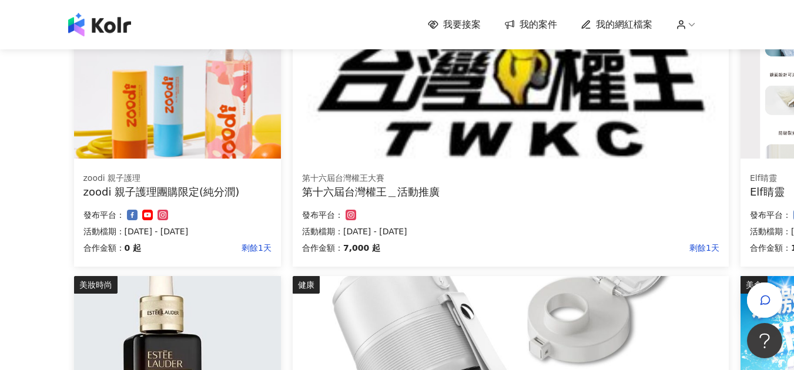
click at [517, 169] on div "第十六屆台灣權王大賽 第十六屆台灣權王＿活動推廣 合作金額： 7,000 起 剩餘1天 發布平台： 活動檔期：[DATE] - [DATE]" at bounding box center [511, 214] width 436 height 103
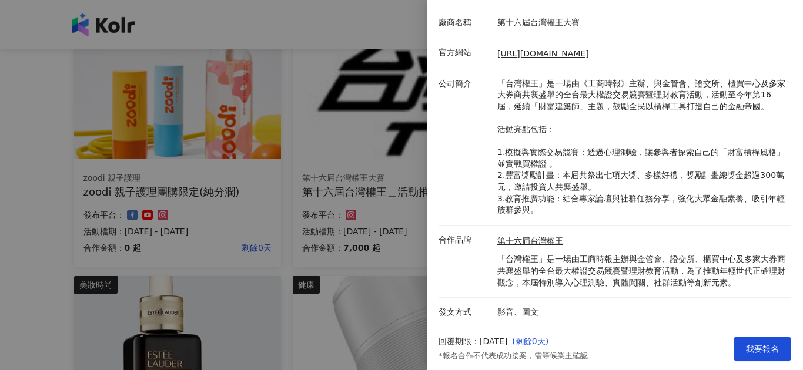
scroll to position [171, 0]
click at [0, 223] on div at bounding box center [401, 185] width 803 height 370
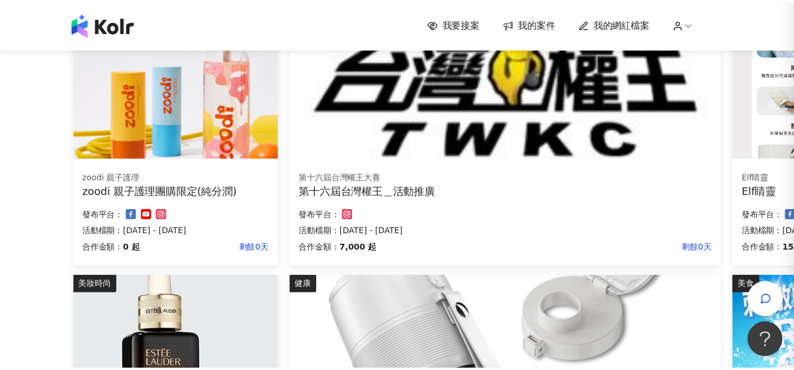
scroll to position [0, 0]
